Goal: Task Accomplishment & Management: Manage account settings

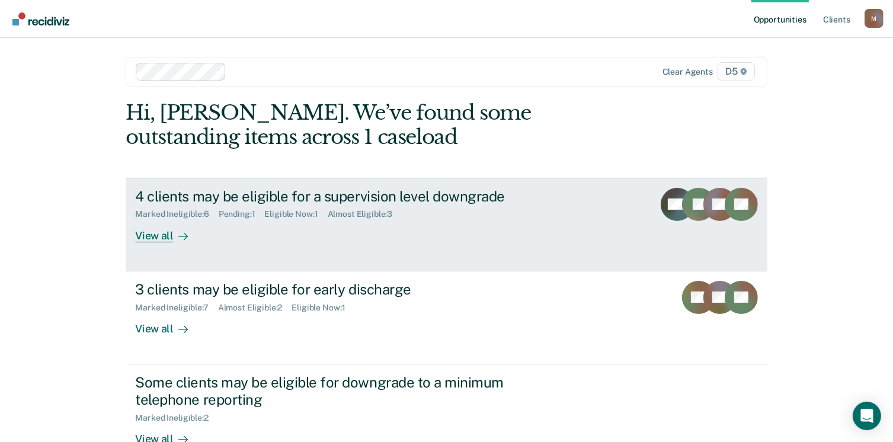
click at [163, 235] on div "View all" at bounding box center [168, 230] width 66 height 23
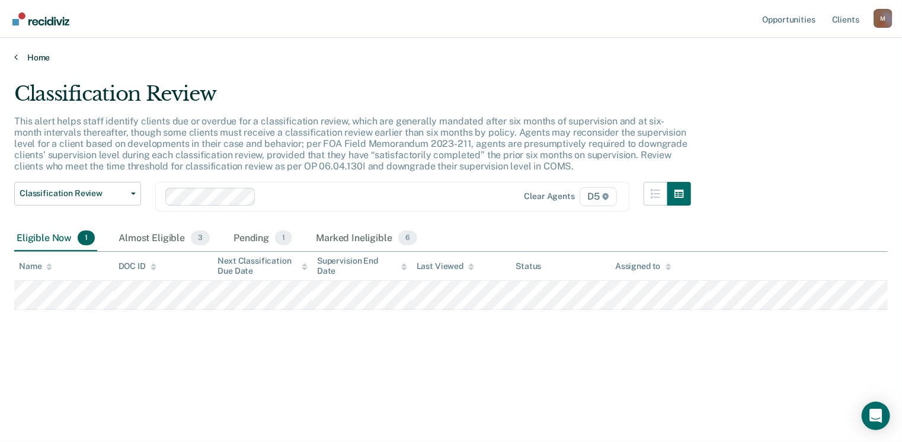
click at [42, 59] on link "Home" at bounding box center [450, 57] width 873 height 11
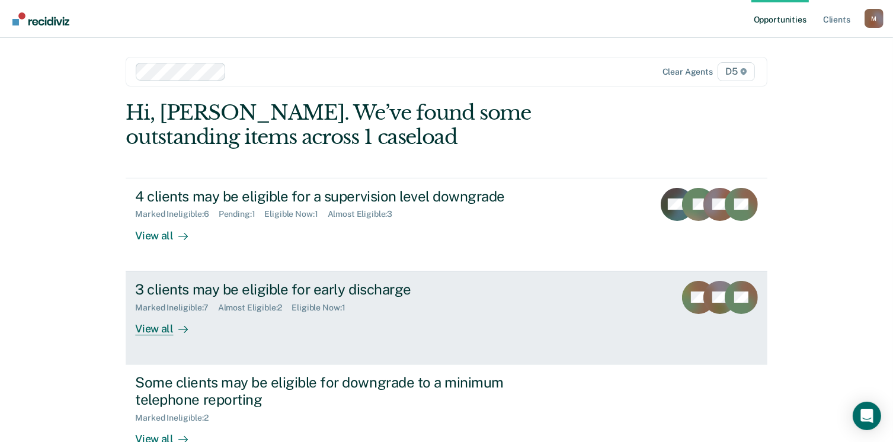
click at [210, 292] on div "3 clients may be eligible for early discharge" at bounding box center [343, 289] width 416 height 17
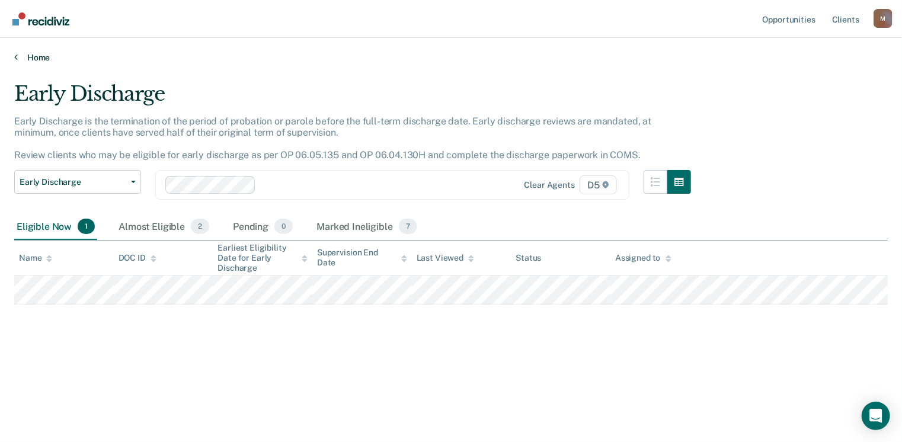
click at [33, 57] on link "Home" at bounding box center [450, 57] width 873 height 11
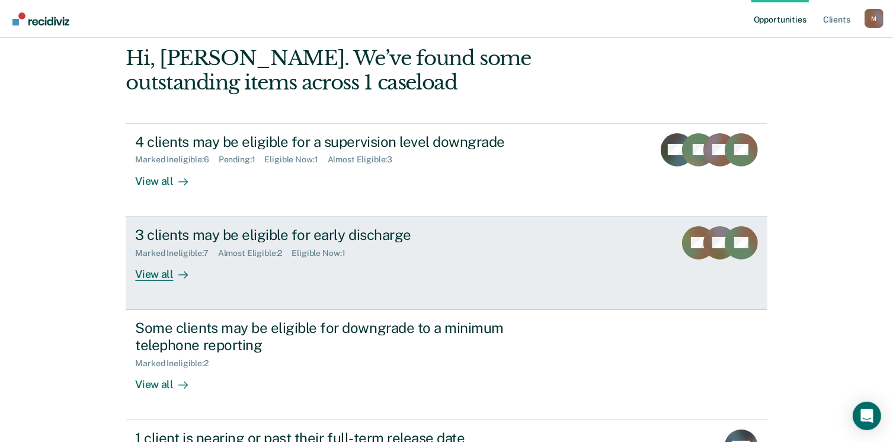
scroll to position [119, 0]
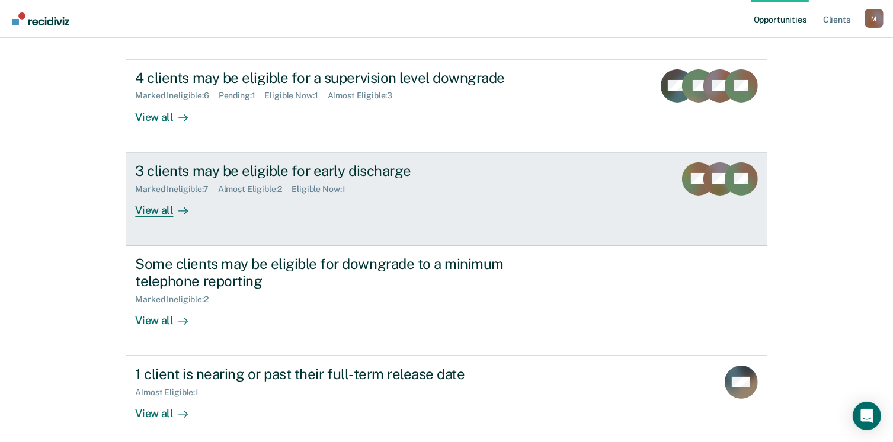
click at [150, 206] on div "View all" at bounding box center [168, 205] width 66 height 23
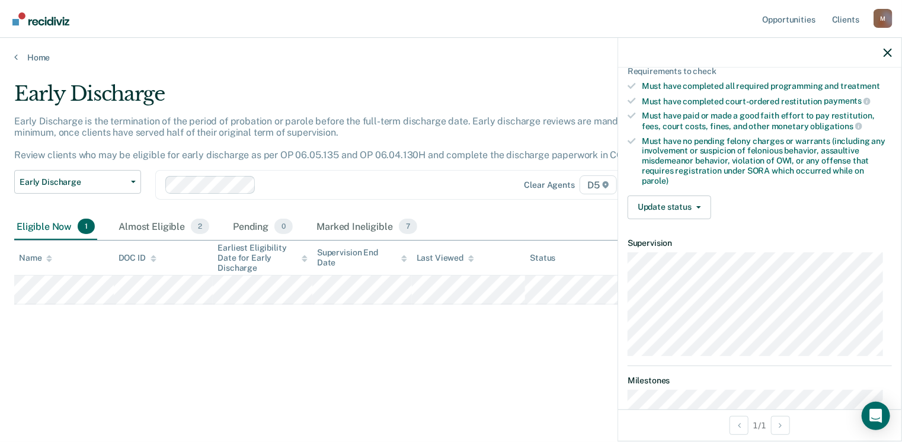
scroll to position [296, 0]
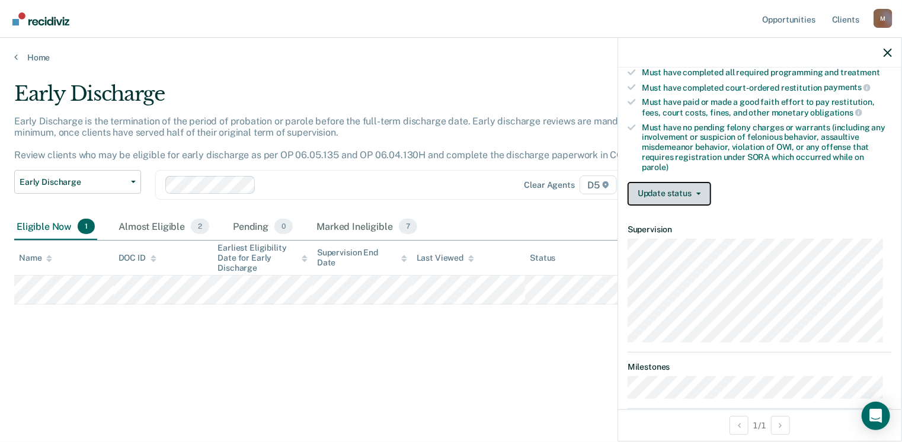
click at [664, 190] on button "Update status" at bounding box center [670, 194] width 84 height 24
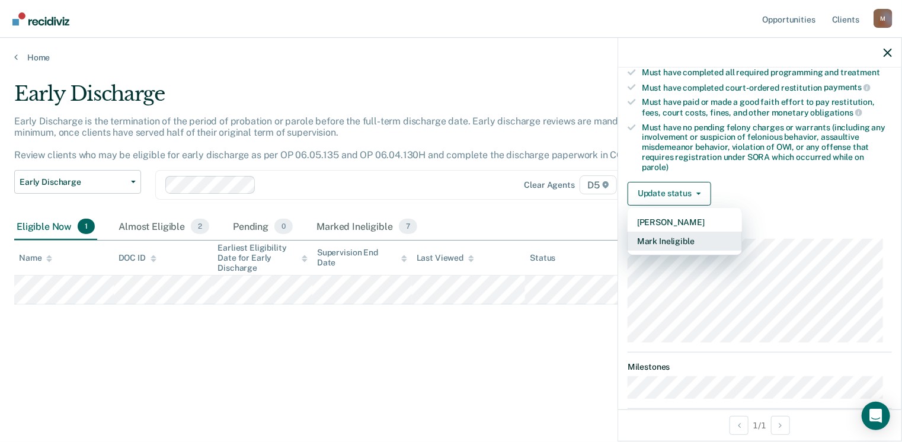
click at [674, 238] on button "Mark Ineligible" at bounding box center [685, 241] width 114 height 19
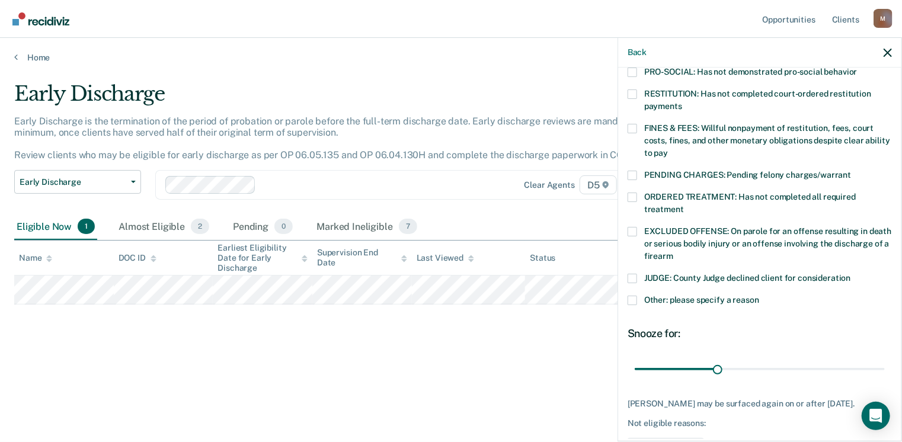
scroll to position [178, 0]
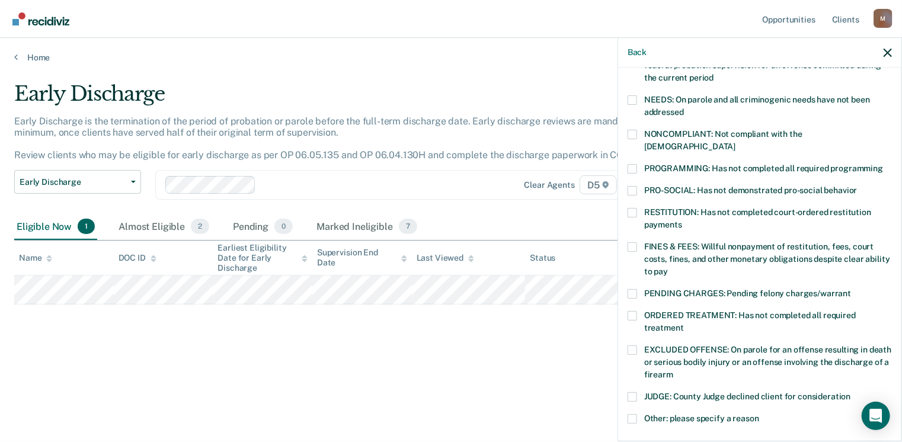
click at [638, 105] on label "NEEDS: On parole and all criminogenic needs have not been addressed" at bounding box center [760, 107] width 264 height 25
click at [684, 108] on input "NEEDS: On parole and all criminogenic needs have not been addressed" at bounding box center [684, 108] width 0 height 0
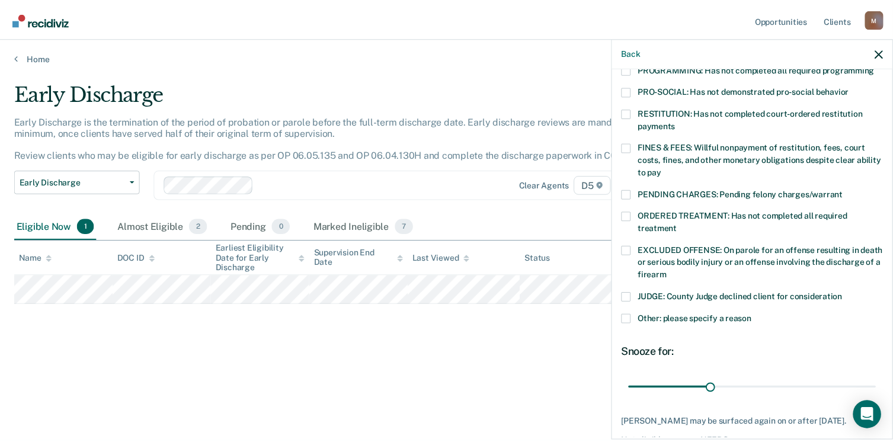
scroll to position [327, 0]
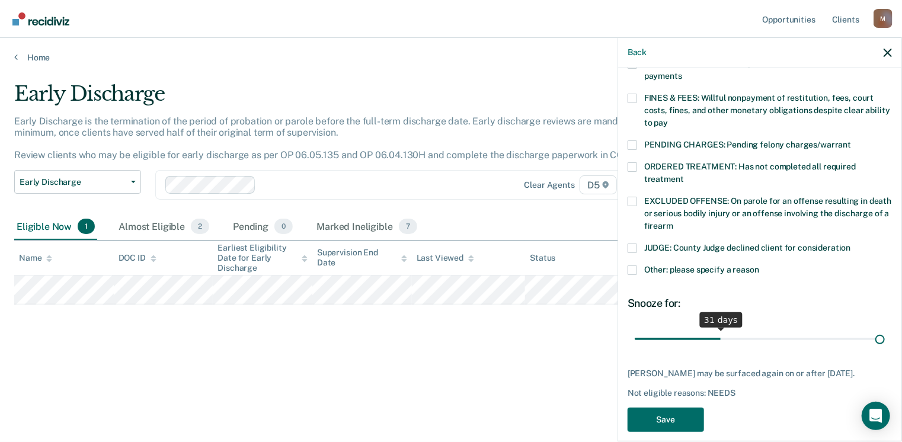
drag, startPoint x: 716, startPoint y: 328, endPoint x: 905, endPoint y: 335, distance: 189.8
type input "90"
click at [885, 335] on input "range" at bounding box center [760, 339] width 250 height 21
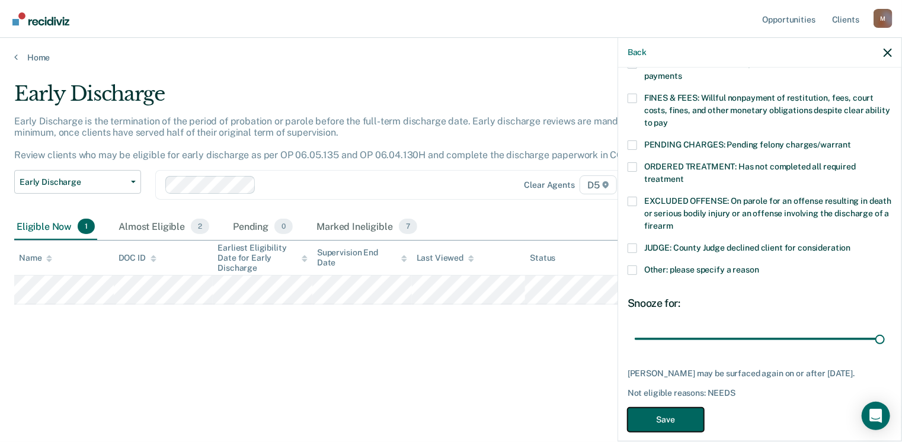
click at [686, 408] on button "Save" at bounding box center [666, 420] width 76 height 24
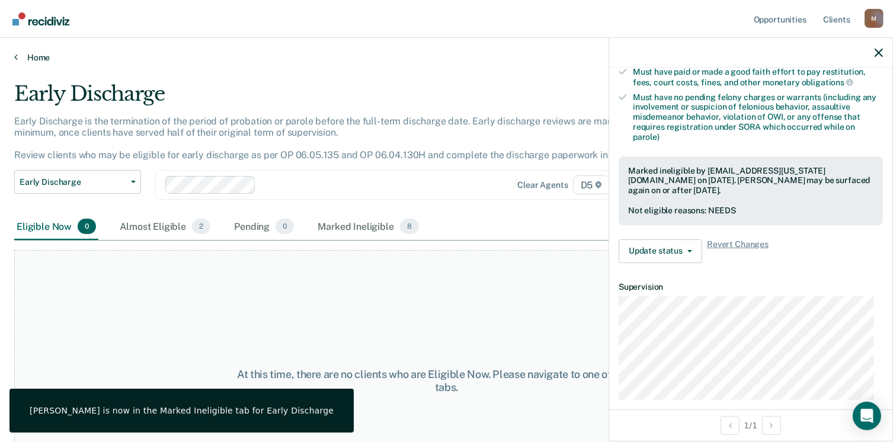
click at [26, 57] on link "Home" at bounding box center [446, 57] width 865 height 11
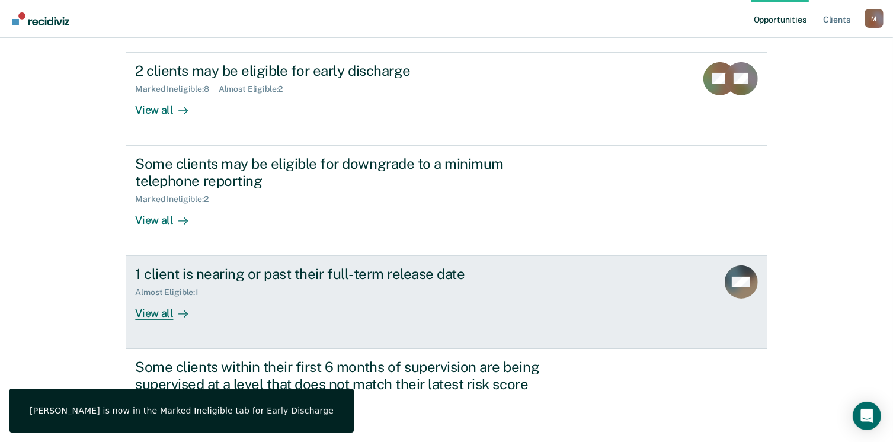
scroll to position [237, 0]
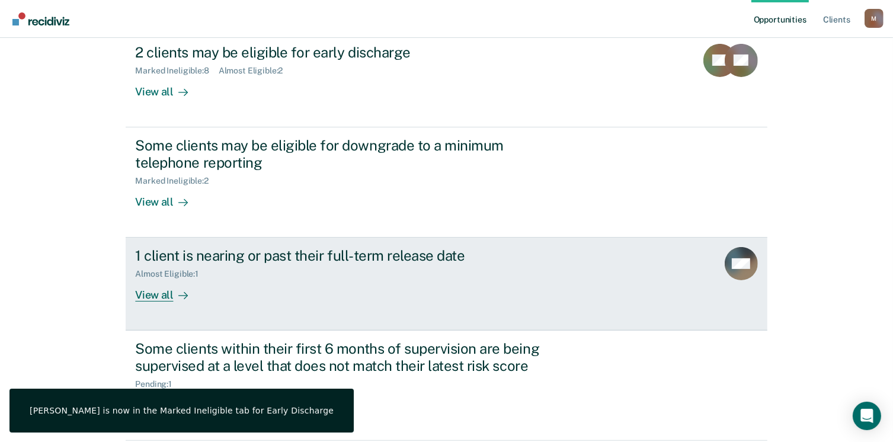
click at [199, 282] on div "1 client is nearing or past their full-term release date Almost Eligible : 1 Vi…" at bounding box center [357, 274] width 444 height 55
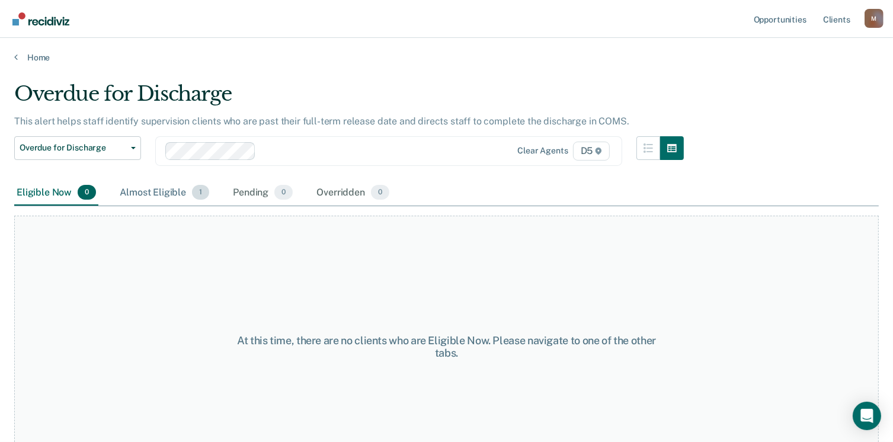
click at [172, 185] on div "Almost Eligible 1" at bounding box center [164, 193] width 94 height 26
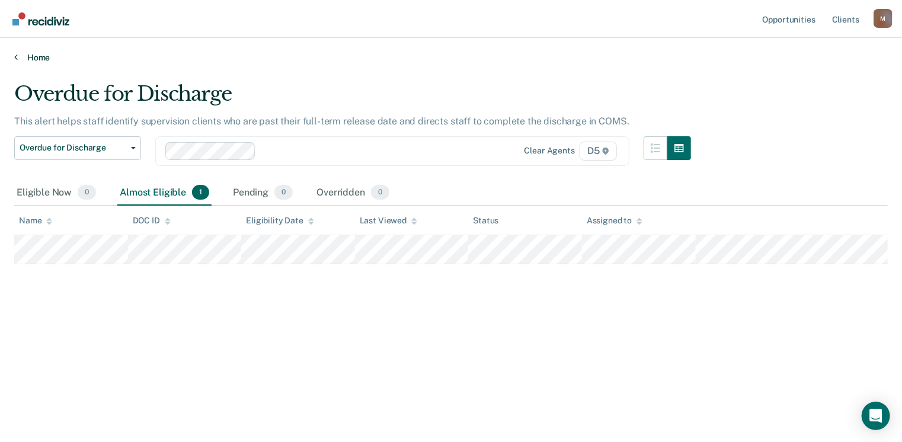
click at [32, 60] on link "Home" at bounding box center [450, 57] width 873 height 11
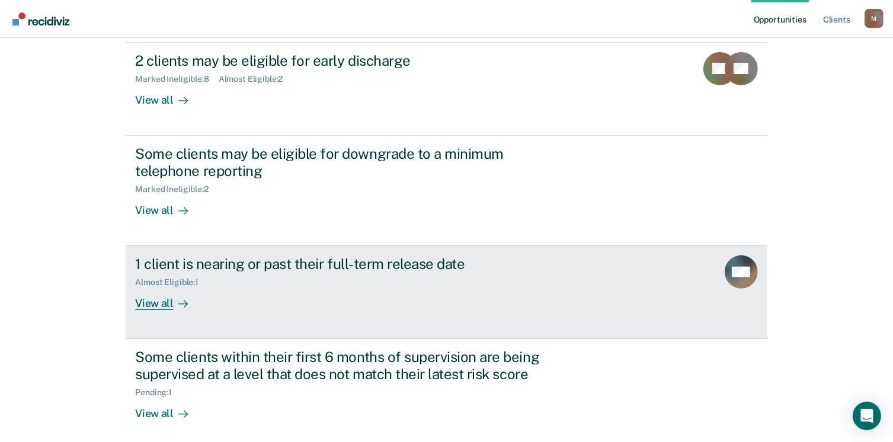
scroll to position [282, 0]
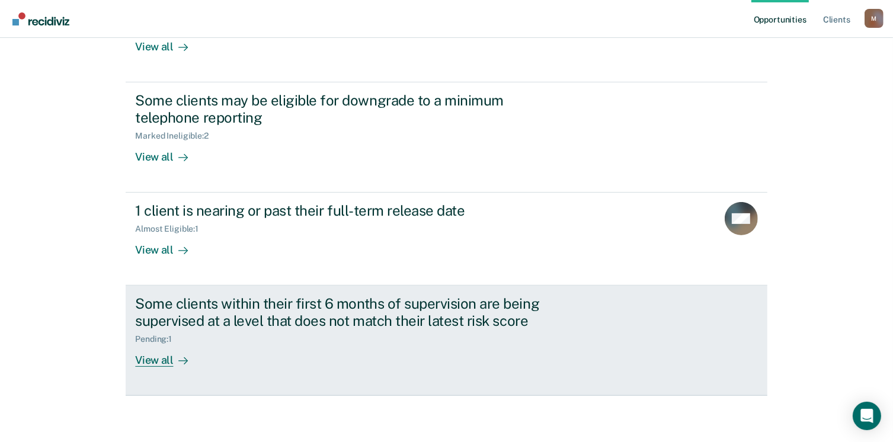
click at [215, 312] on div "Some clients within their first 6 months of supervision are being supervised at…" at bounding box center [343, 312] width 416 height 34
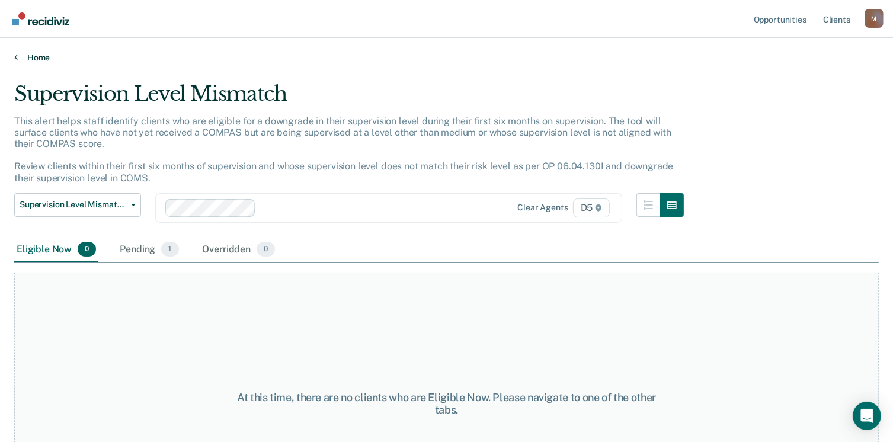
click at [38, 56] on link "Home" at bounding box center [446, 57] width 865 height 11
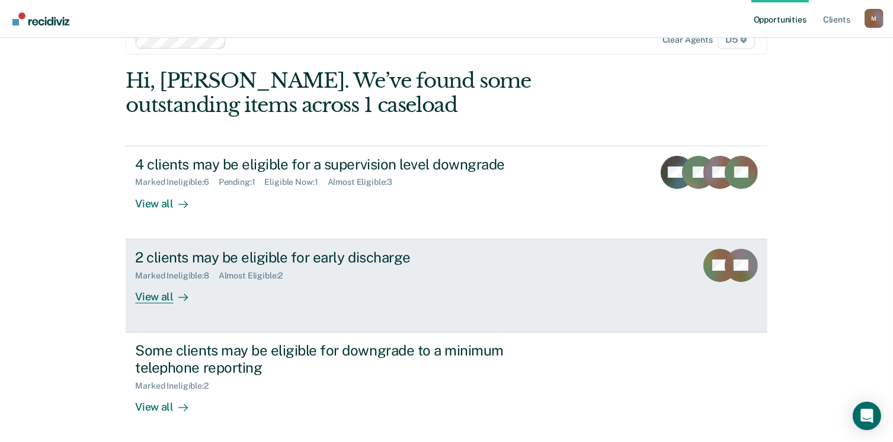
scroll to position [59, 0]
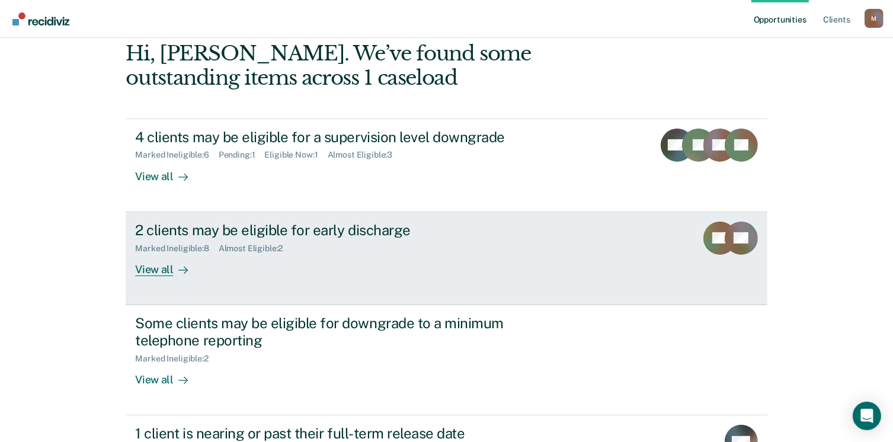
click at [211, 264] on div "2 clients may be eligible for early discharge Marked Ineligible : 8 Almost Elig…" at bounding box center [357, 249] width 444 height 55
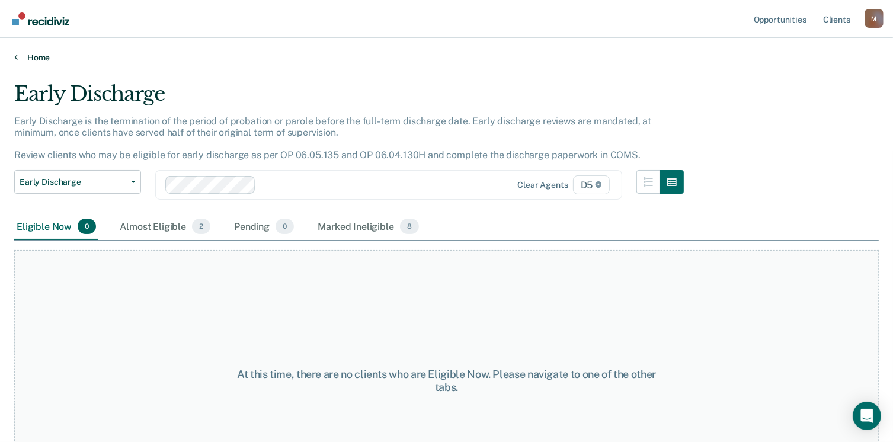
click at [37, 56] on link "Home" at bounding box center [446, 57] width 865 height 11
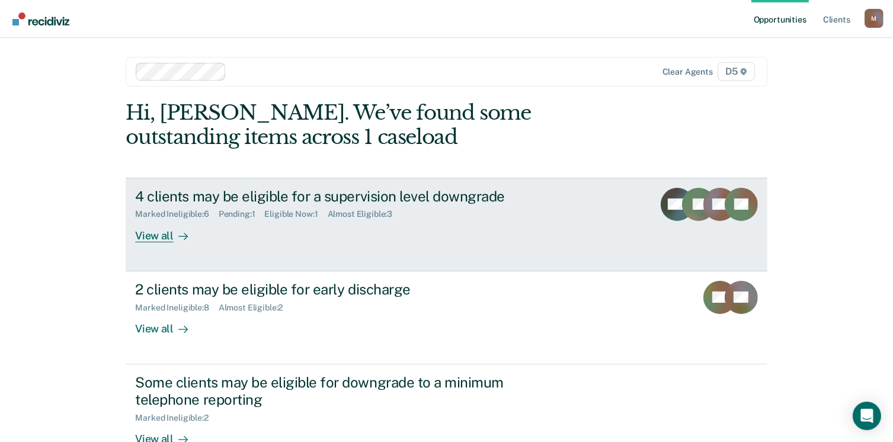
click at [206, 211] on div "Marked Ineligible : 6" at bounding box center [176, 214] width 83 height 10
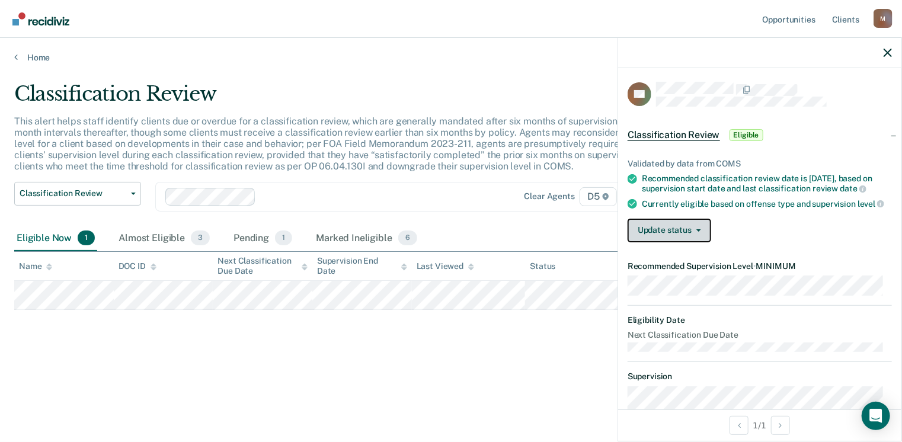
click at [665, 238] on button "Update status" at bounding box center [670, 231] width 84 height 24
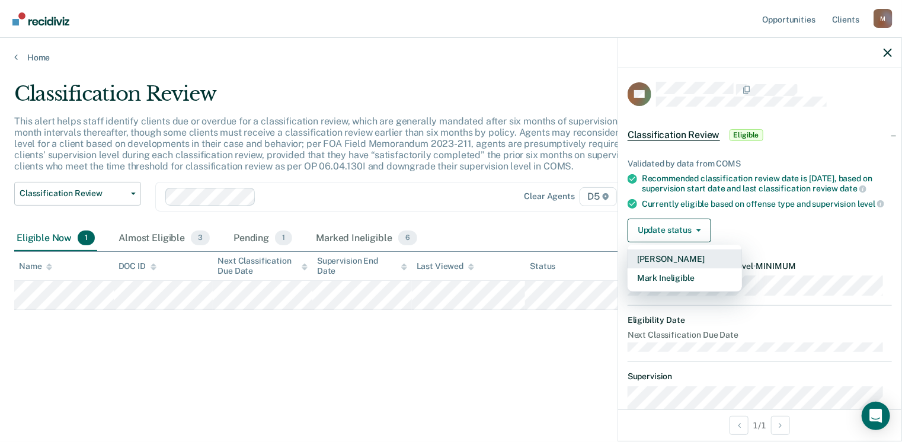
click at [657, 261] on button "[PERSON_NAME]" at bounding box center [685, 258] width 114 height 19
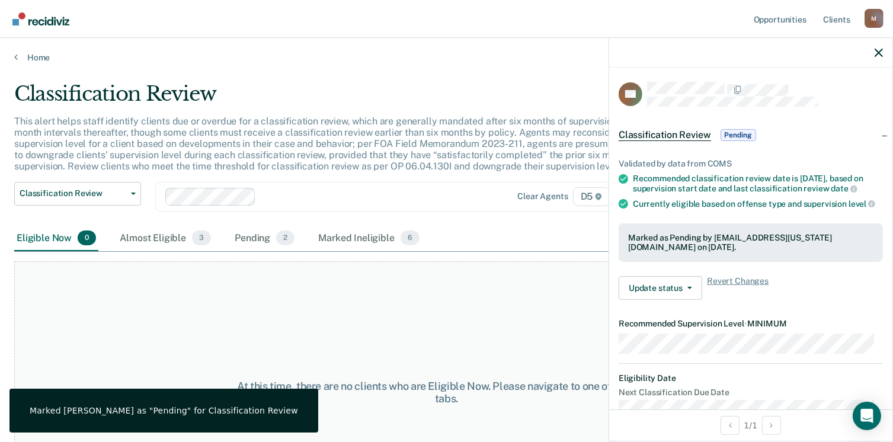
click at [308, 326] on div "At this time, there are no clients who are Eligible Now. Please navigate to one…" at bounding box center [446, 392] width 865 height 262
